Goal: Information Seeking & Learning: Find specific fact

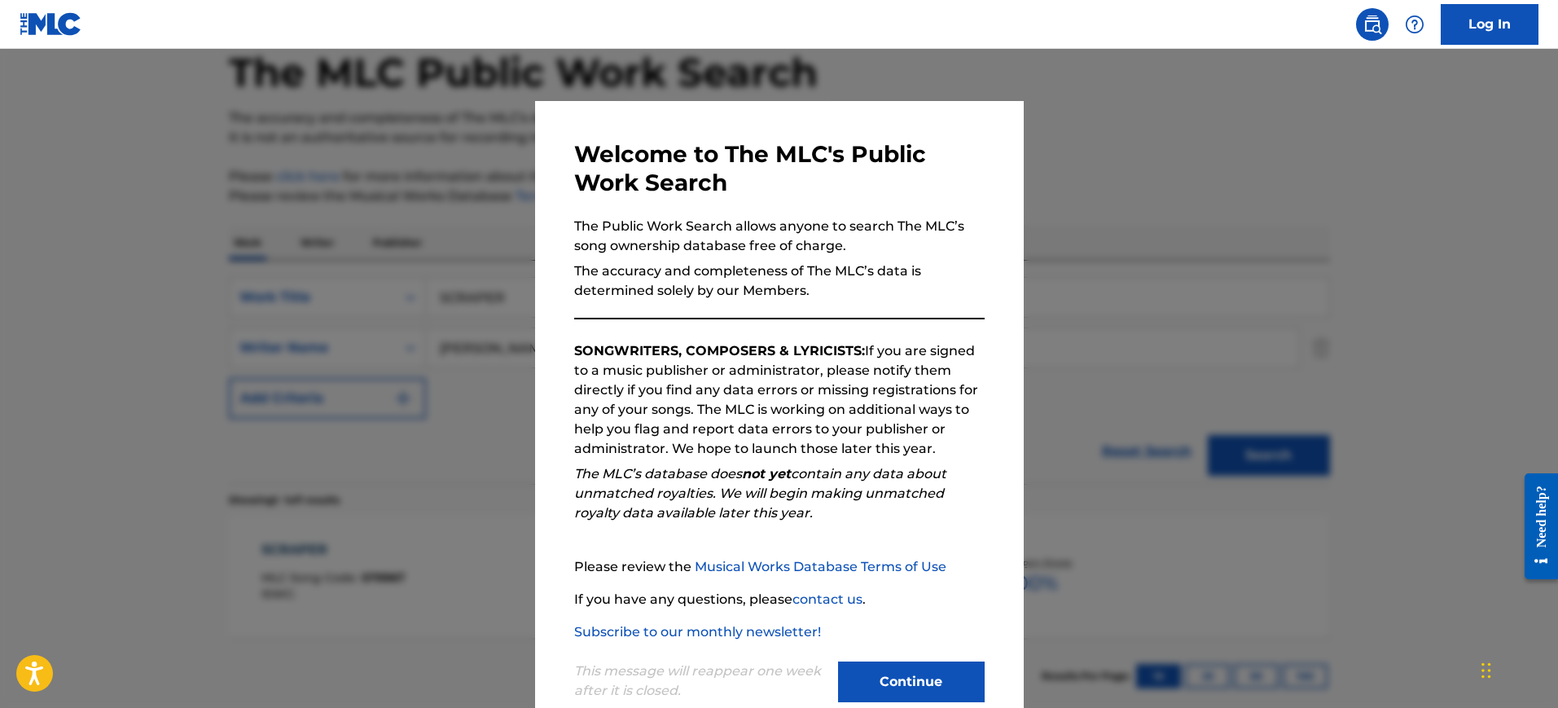
click at [1038, 244] on div at bounding box center [779, 403] width 1558 height 708
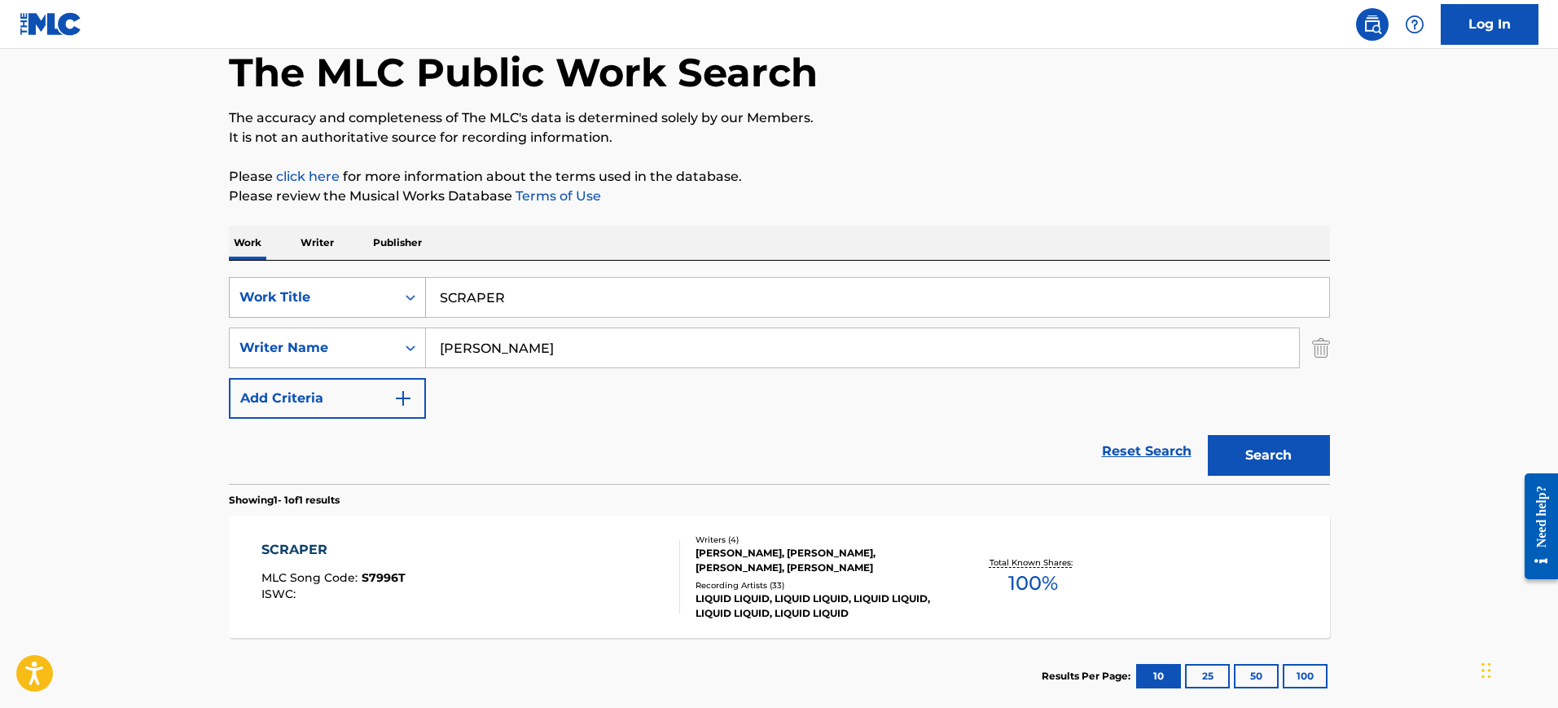
drag, startPoint x: 441, startPoint y: 293, endPoint x: 356, endPoint y: 284, distance: 85.2
click at [358, 284] on div "SearchWithCriteria2416c2bc-1631-420a-a8cf-926042311660 Work Title SCRAPER" at bounding box center [779, 297] width 1101 height 41
paste input "BOLERO [PERSON_NAME]"
type input "BOLERO [PERSON_NAME]"
drag, startPoint x: 505, startPoint y: 348, endPoint x: 316, endPoint y: 358, distance: 189.3
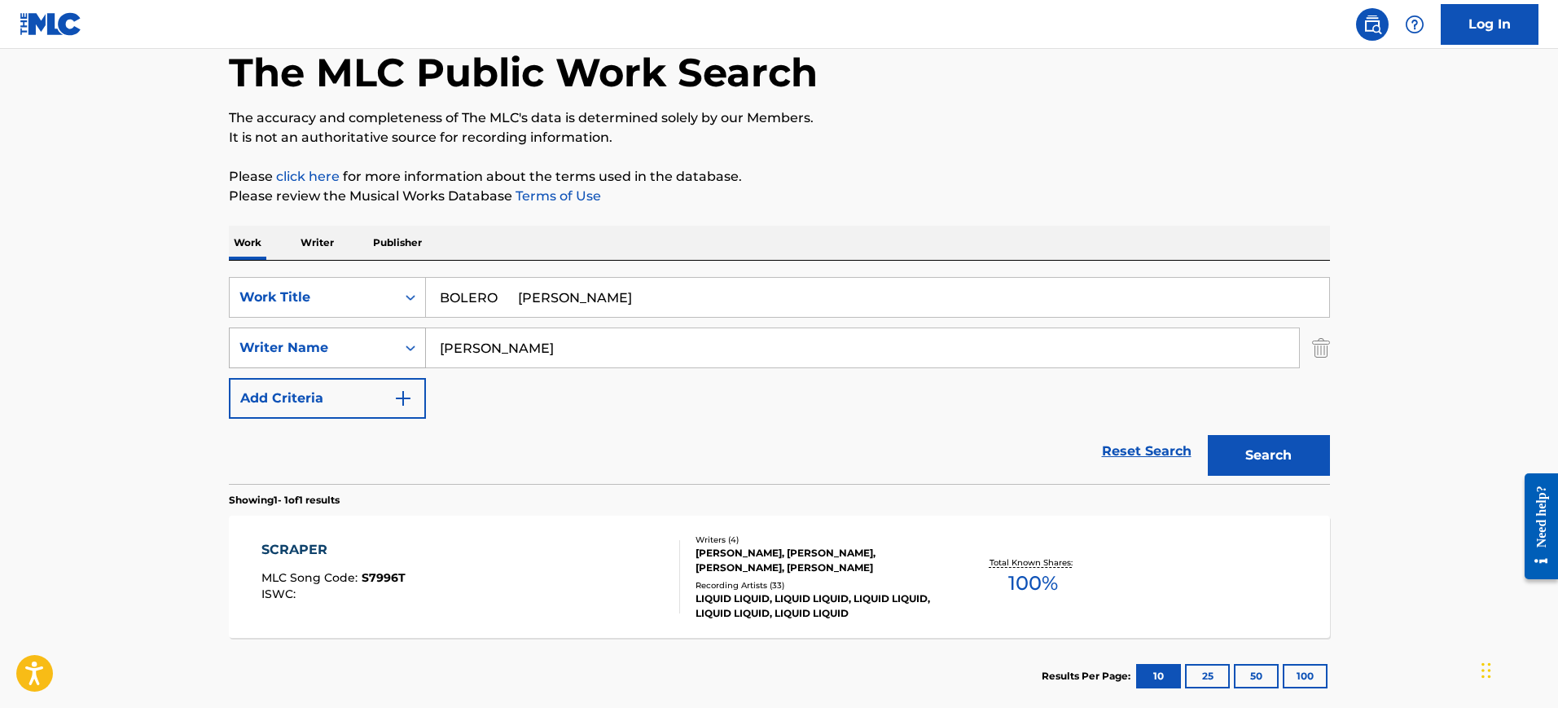
click at [317, 358] on div "SearchWithCriteria1251773b-c7e3-4bd6-a94f-38381dff76cf Writer Name [PERSON_NAME]" at bounding box center [779, 347] width 1101 height 41
paste input "BOLERO [PERSON_NAME]"
type input "BOLERO [PERSON_NAME]"
drag, startPoint x: 506, startPoint y: 305, endPoint x: 710, endPoint y: 296, distance: 203.9
click at [710, 296] on input "BOLERO [PERSON_NAME]" at bounding box center [877, 297] width 903 height 39
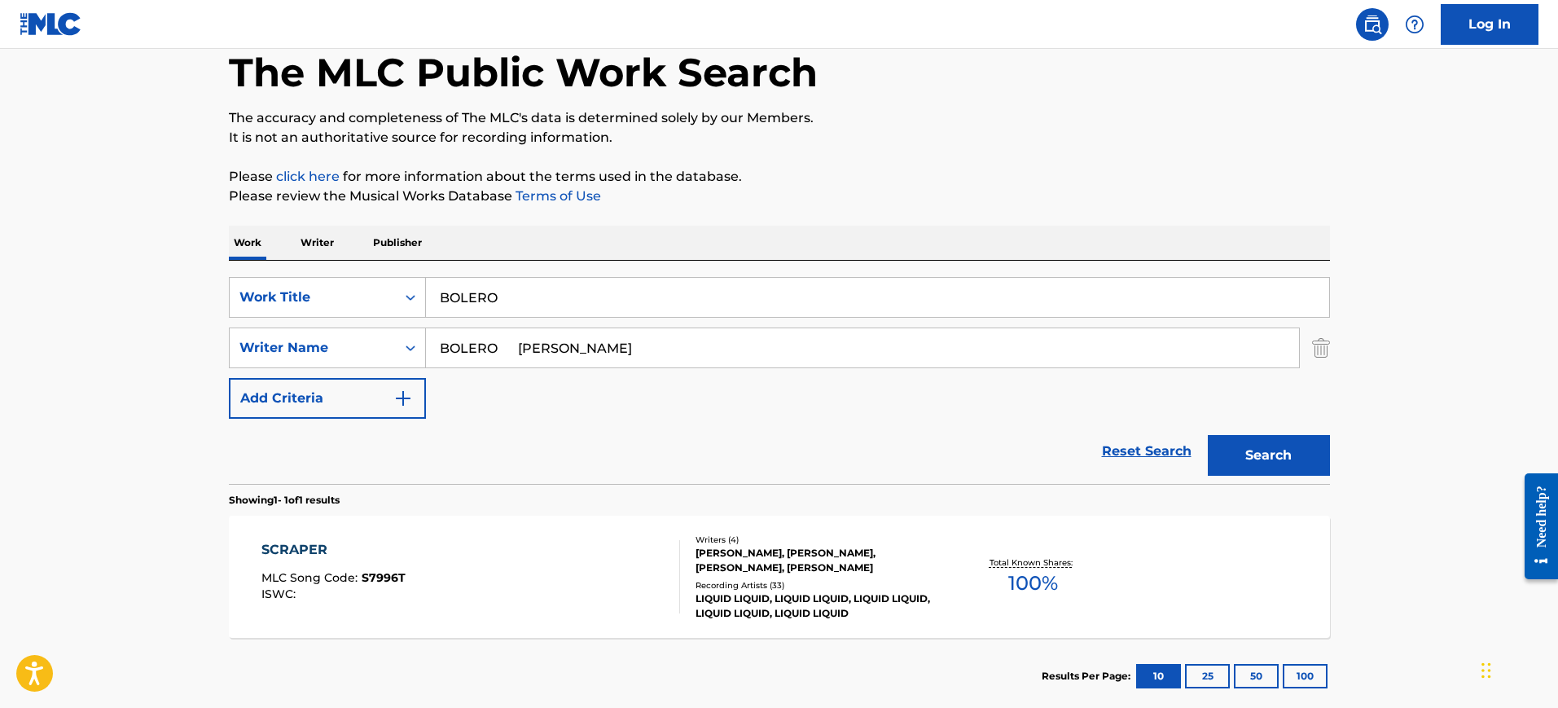
type input "BOLERO"
click at [749, 226] on div "Work Writer Publisher" at bounding box center [779, 243] width 1101 height 34
drag, startPoint x: 591, startPoint y: 346, endPoint x: 218, endPoint y: 354, distance: 373.2
click at [216, 358] on div "The MLC Public Work Search The accuracy and completeness of The MLC's data is d…" at bounding box center [779, 359] width 1140 height 710
click at [1208, 435] on button "Search" at bounding box center [1269, 455] width 122 height 41
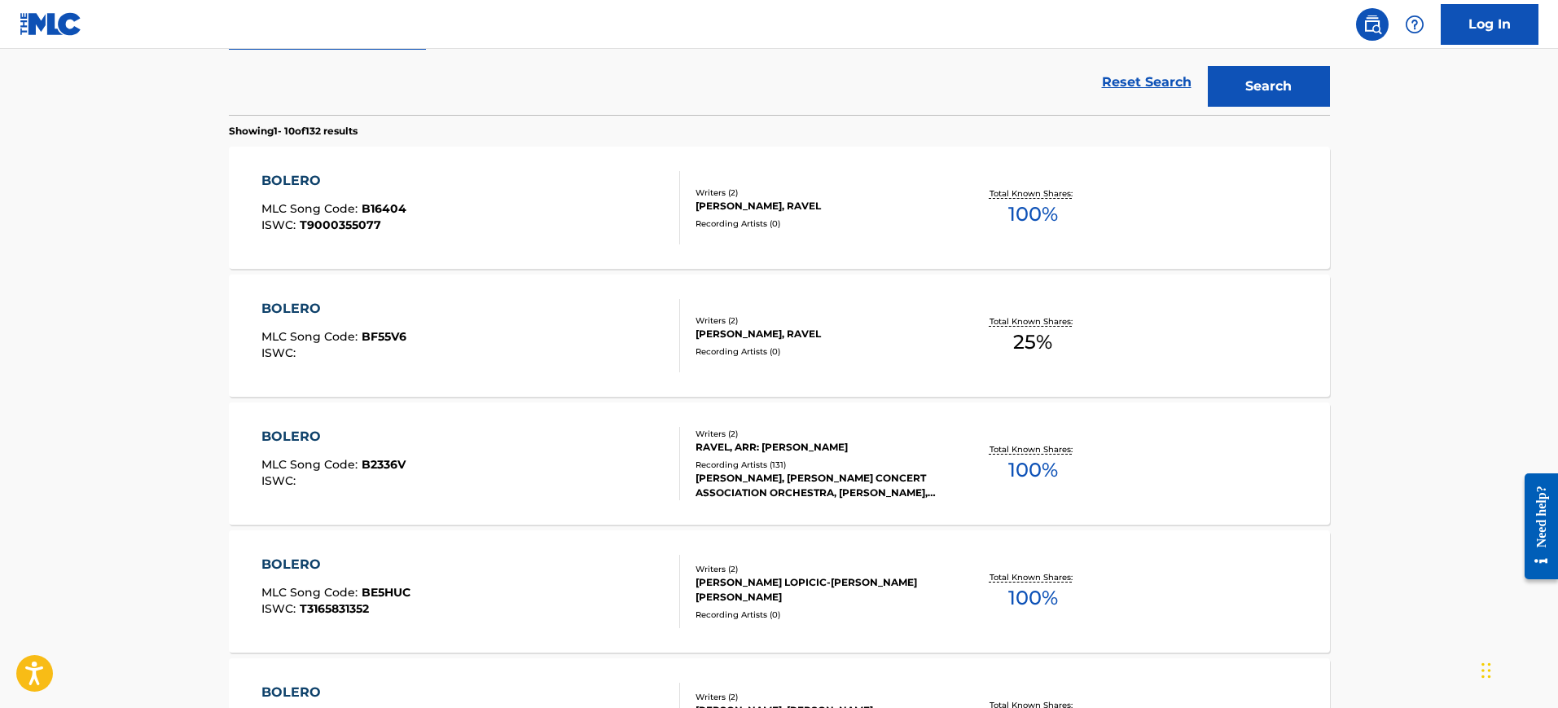
scroll to position [187, 0]
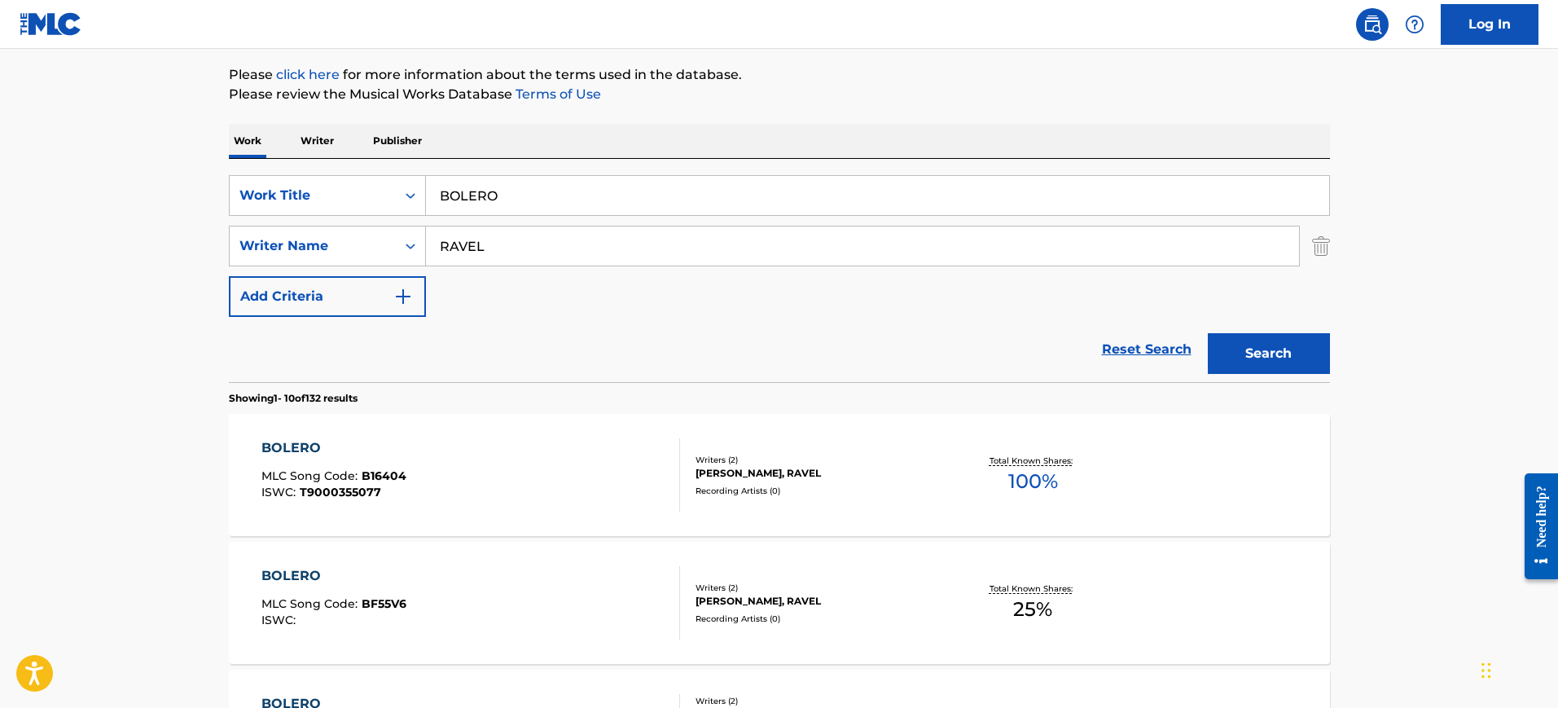
click at [524, 243] on input "RAVEL" at bounding box center [862, 245] width 873 height 39
paste input "BOLERO [PERSON_NAME]"
drag, startPoint x: 524, startPoint y: 245, endPoint x: 88, endPoint y: 242, distance: 435.8
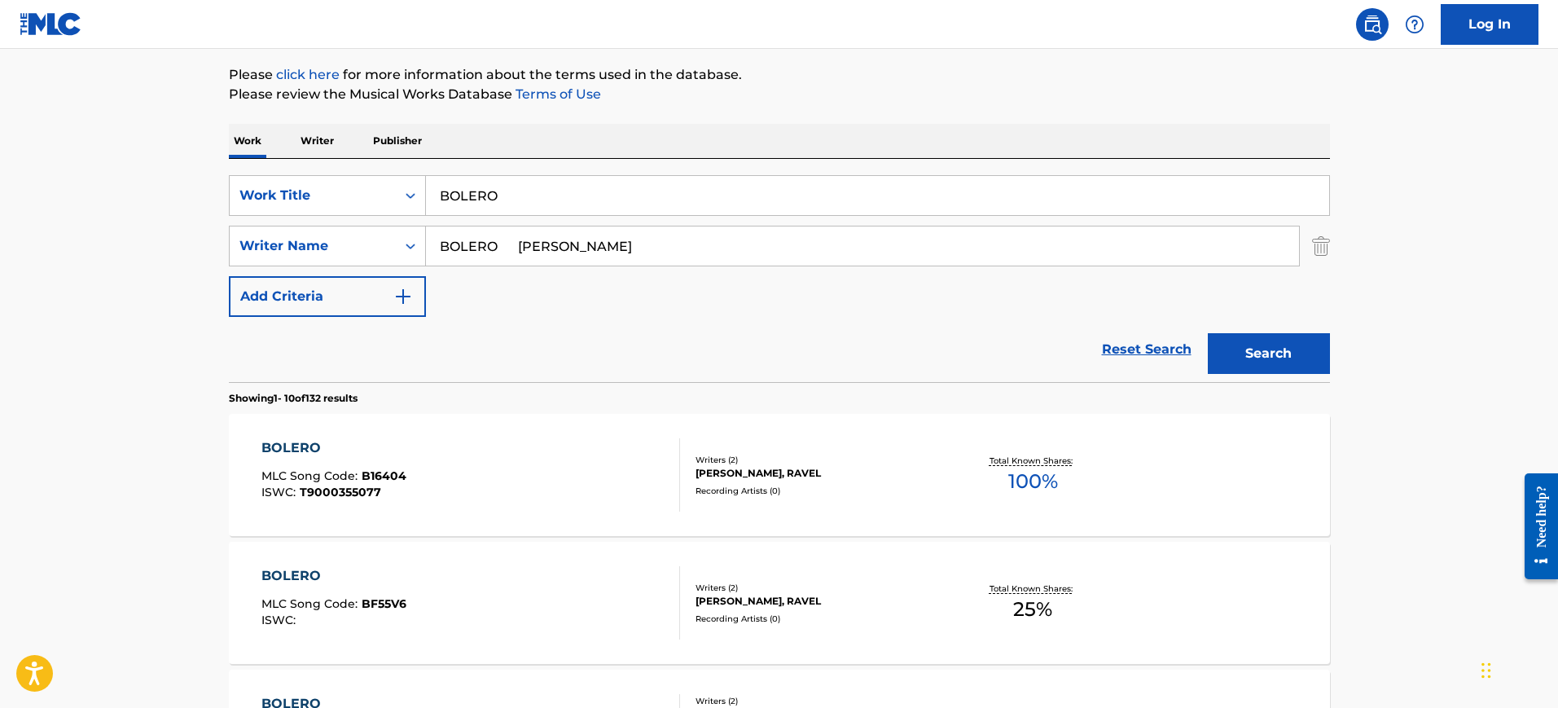
type input "[PERSON_NAME]"
click at [1208, 333] on button "Search" at bounding box center [1269, 353] width 122 height 41
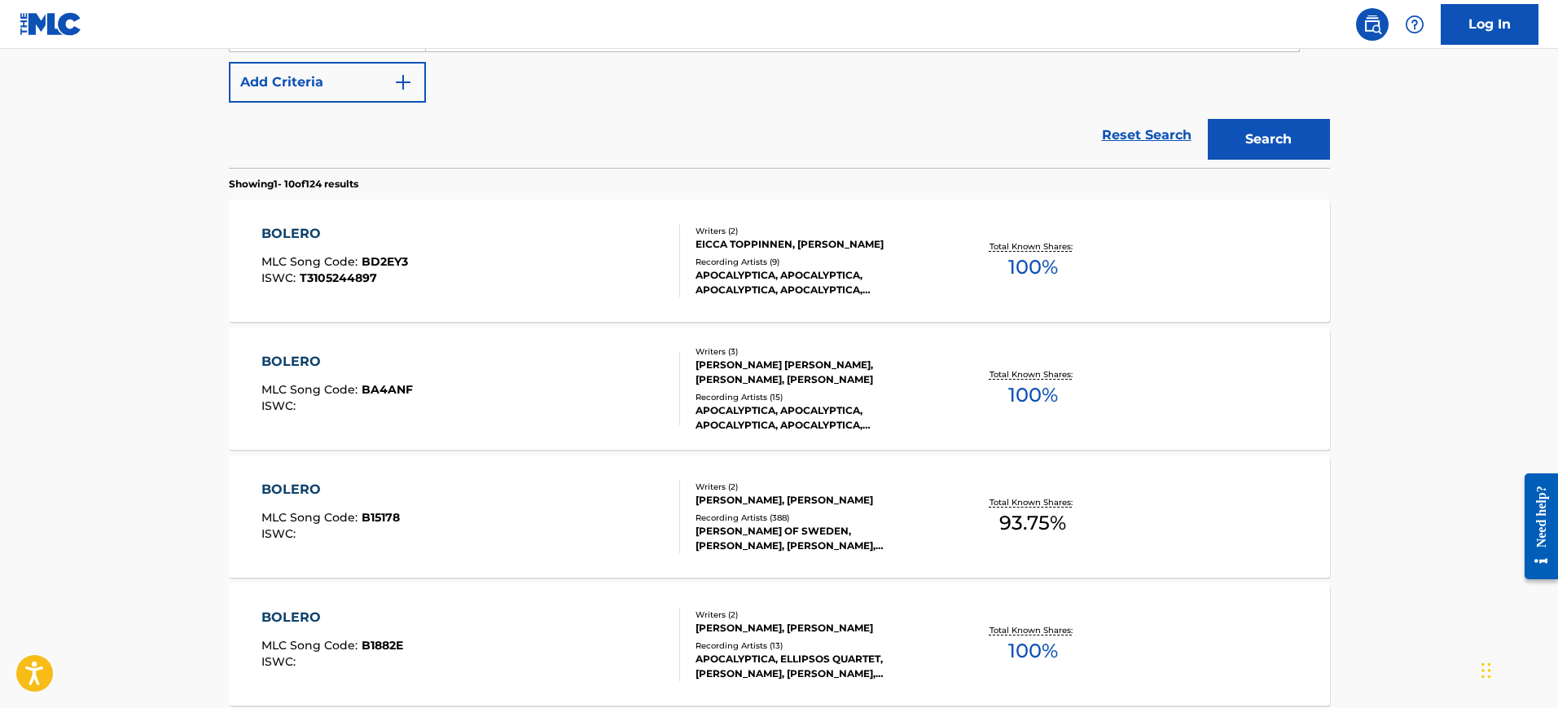
scroll to position [391, 0]
